Goal: Transaction & Acquisition: Purchase product/service

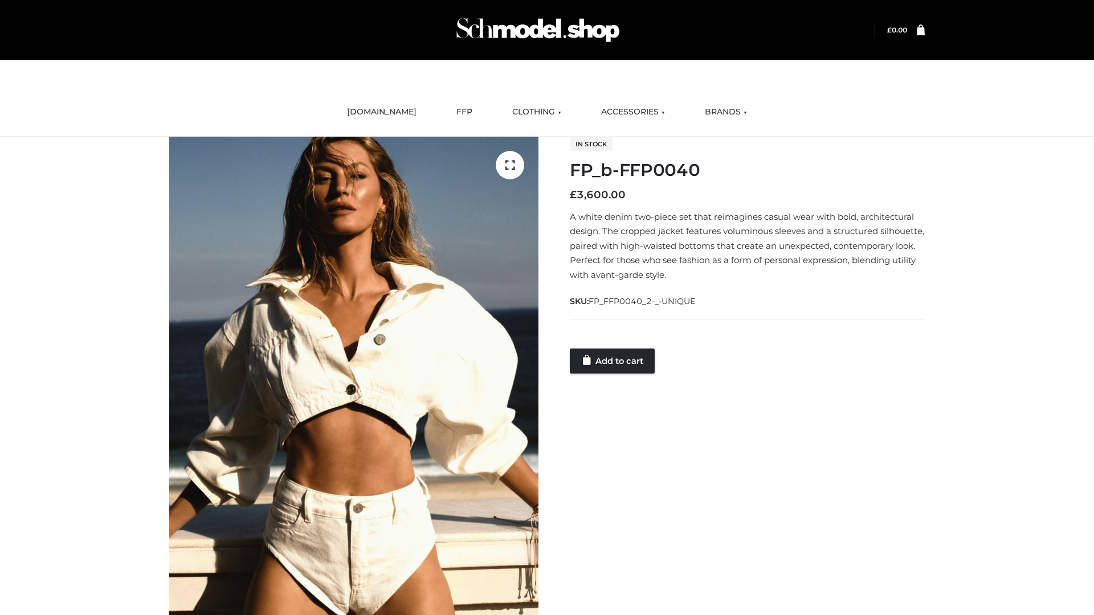
click at [613, 361] on link "Add to cart" at bounding box center [612, 361] width 85 height 25
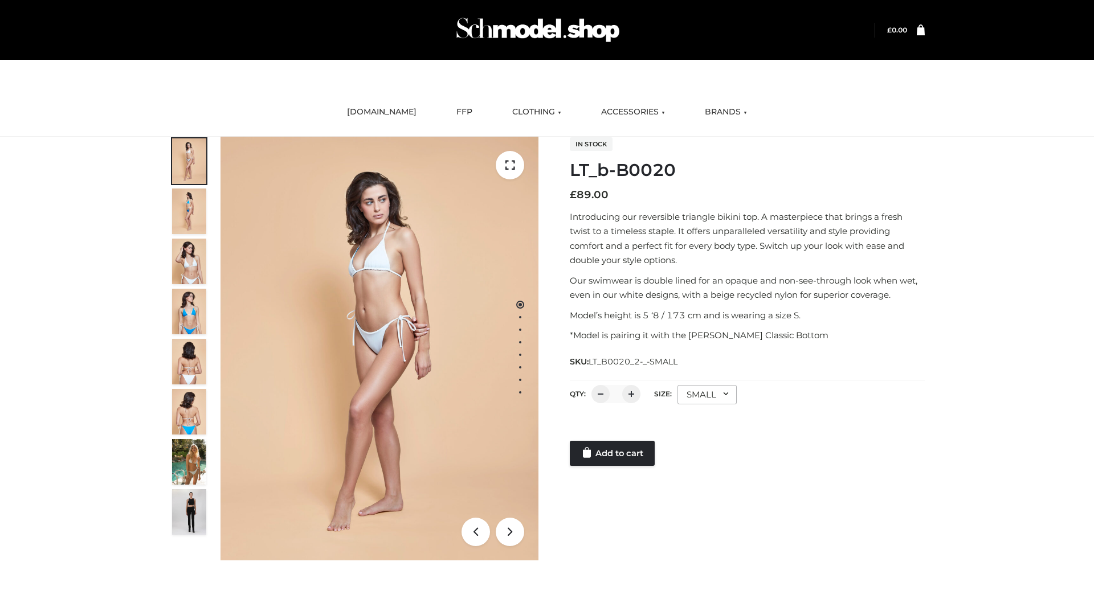
click at [613, 454] on link "Add to cart" at bounding box center [612, 453] width 85 height 25
